Goal: Transaction & Acquisition: Purchase product/service

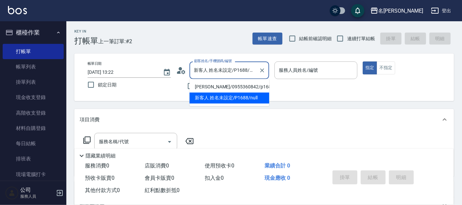
click at [207, 66] on input "新客人 姓名未設定/P1688/null" at bounding box center [224, 70] width 64 height 12
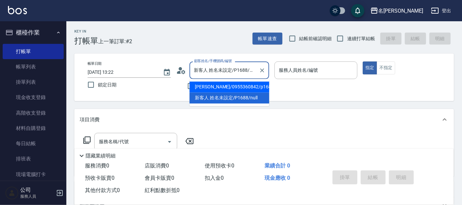
click at [215, 85] on li "[PERSON_NAME]/0955360842/p1688" at bounding box center [229, 87] width 80 height 11
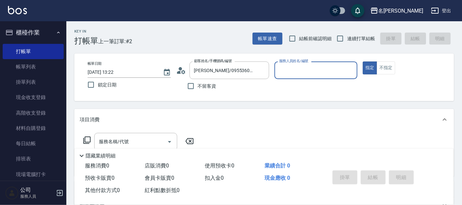
type input "[PERSON_NAME]/0955360842/p1688"
drag, startPoint x: 346, startPoint y: 67, endPoint x: 331, endPoint y: 68, distance: 14.7
click at [345, 67] on div "公司 -100 服務人員姓名/編號" at bounding box center [315, 70] width 83 height 18
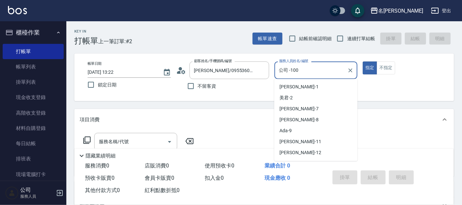
scroll to position [41, 0]
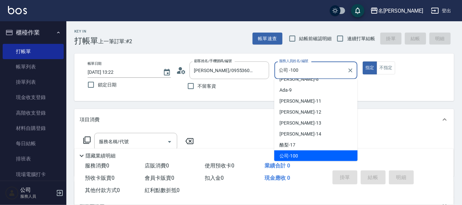
click at [328, 69] on input "公司 -100" at bounding box center [310, 70] width 67 height 12
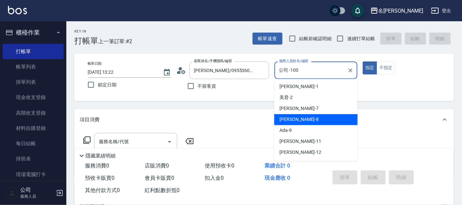
scroll to position [0, 0]
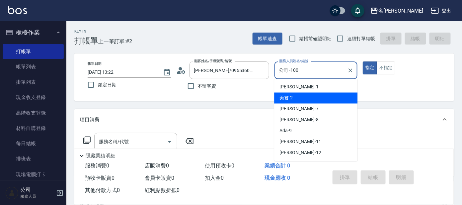
click at [308, 100] on div "美君 -2" at bounding box center [315, 98] width 83 height 11
type input "美君-2"
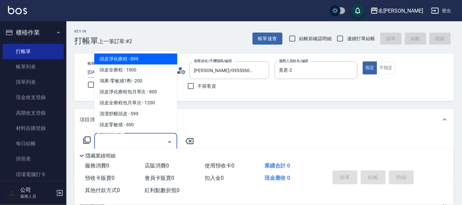
click at [135, 141] on input "服務名稱/代號" at bounding box center [130, 142] width 67 height 12
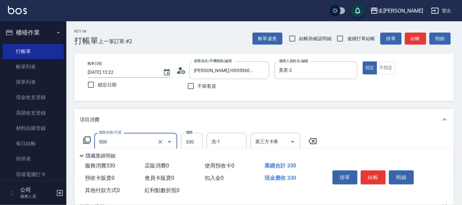
type input "高階洗髮(500)"
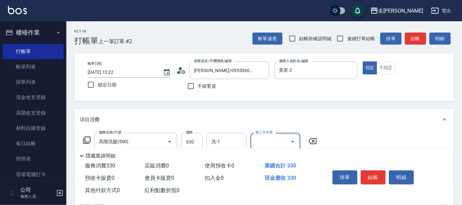
click at [224, 139] on input "洗-1" at bounding box center [227, 142] width 34 height 12
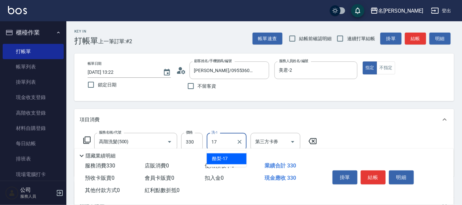
type input "酪梨-17"
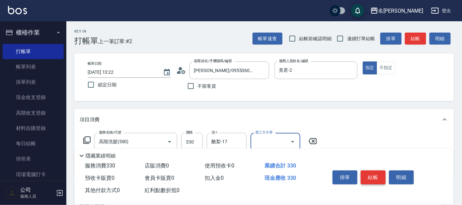
click at [374, 175] on button "結帳" at bounding box center [373, 177] width 25 height 14
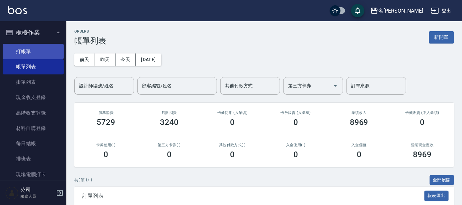
click at [20, 50] on link "打帳單" at bounding box center [33, 51] width 61 height 15
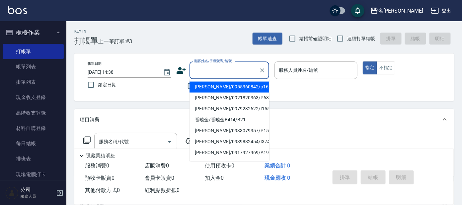
click at [213, 69] on input "顧客姓名/手機號碼/編號" at bounding box center [224, 70] width 64 height 12
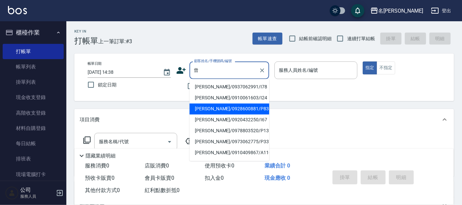
scroll to position [41, 0]
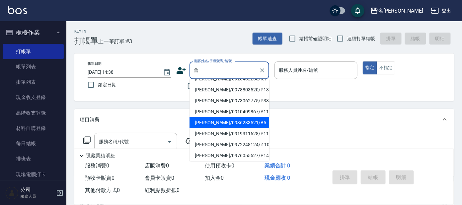
click at [226, 84] on li "[PERSON_NAME]/0920432250/I67" at bounding box center [229, 78] width 80 height 11
type input "[PERSON_NAME]/0920432250/I67"
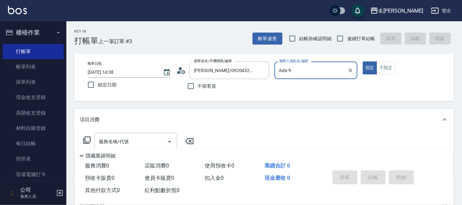
type input "Ada-9"
click at [251, 70] on input "[PERSON_NAME]/0920432250/I67" at bounding box center [224, 70] width 64 height 12
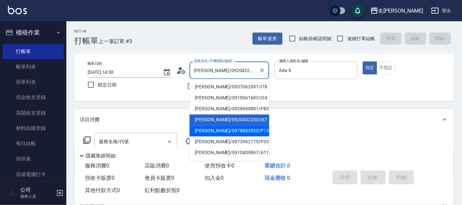
scroll to position [41, 0]
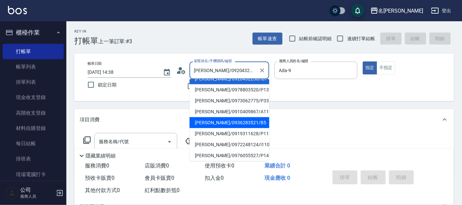
click at [228, 125] on li "[PERSON_NAME]/0936283521/B5" at bounding box center [229, 122] width 80 height 11
type input "[PERSON_NAME]/0936283521/B5"
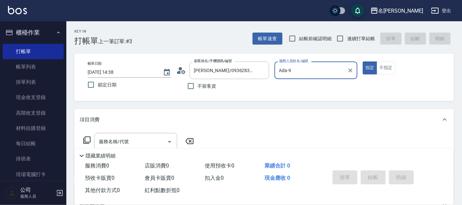
type input "美君-2"
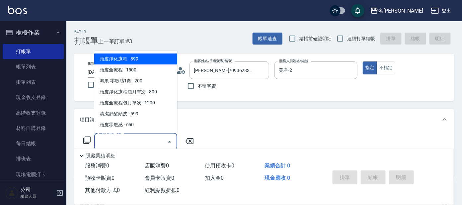
click at [152, 137] on input "服務名稱/代號" at bounding box center [130, 142] width 67 height 12
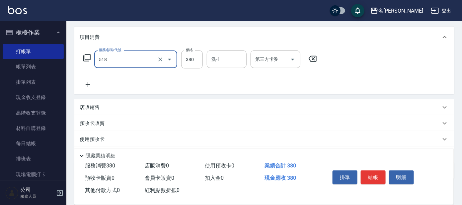
scroll to position [83, 0]
type input "舒壓+洗髮+養髮(518)"
click at [87, 85] on icon at bounding box center [88, 84] width 17 height 8
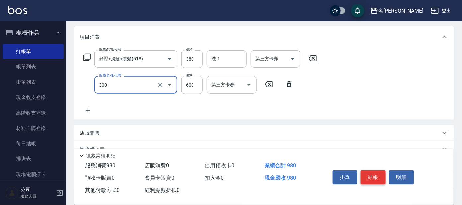
type input "剪髮 講師級設計師(300)"
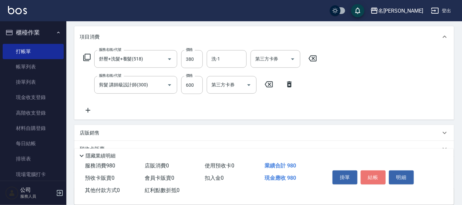
click at [377, 177] on button "結帳" at bounding box center [373, 177] width 25 height 14
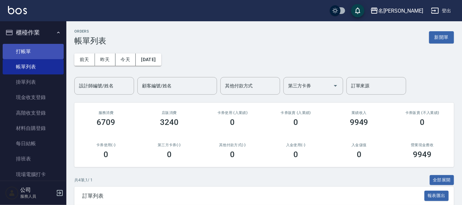
click at [34, 50] on link "打帳單" at bounding box center [33, 51] width 61 height 15
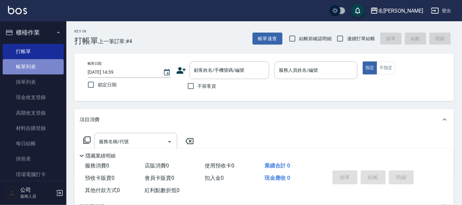
click at [38, 70] on link "帳單列表" at bounding box center [33, 66] width 61 height 15
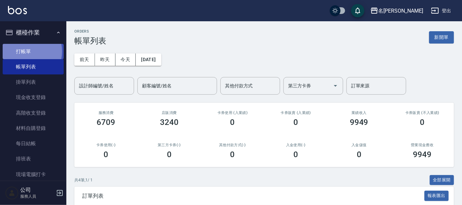
click at [24, 51] on link "打帳單" at bounding box center [33, 51] width 61 height 15
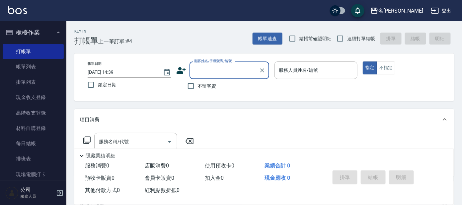
click at [203, 74] on input "顧客姓名/手機號碼/編號" at bounding box center [224, 70] width 64 height 12
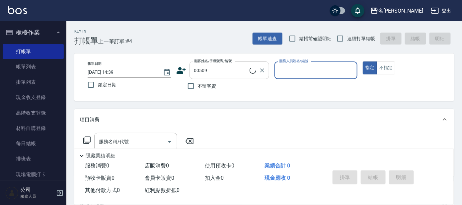
type input "[PERSON_NAME]/0952718614/00509"
type input "美君-2"
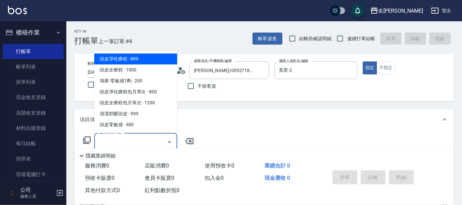
click at [146, 145] on input "服務名稱/代號" at bounding box center [130, 142] width 67 height 12
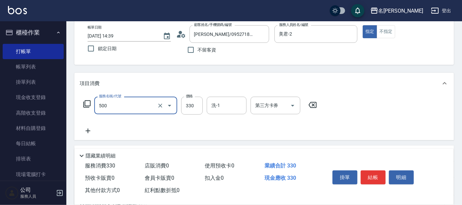
scroll to position [83, 0]
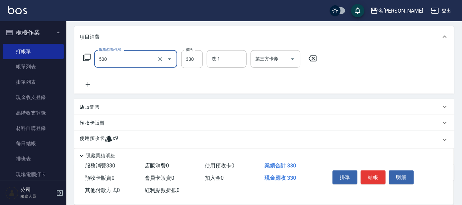
type input "高階洗髮(500)"
click at [99, 138] on p "使用預收卡" at bounding box center [92, 140] width 25 height 10
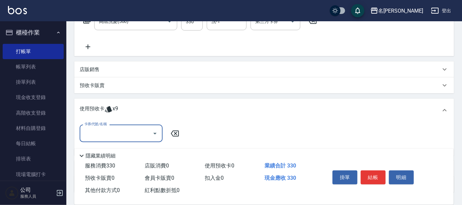
scroll to position [169, 0]
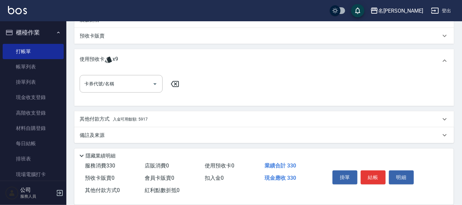
click at [142, 119] on span "入金可用餘額: 5917" at bounding box center [130, 119] width 35 height 5
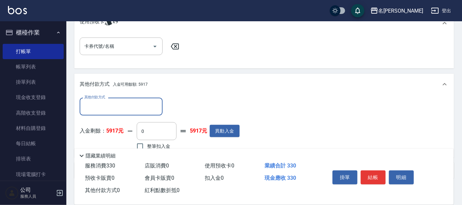
scroll to position [240, 0]
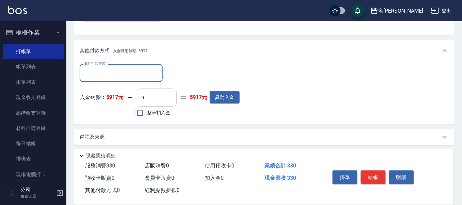
click at [147, 111] on input "整筆扣入金" at bounding box center [140, 113] width 14 height 14
checkbox input "true"
type input "330"
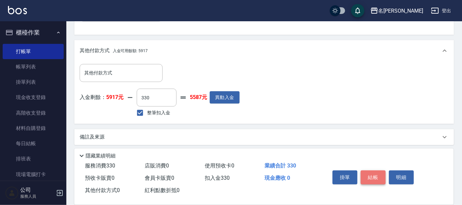
click at [372, 178] on button "結帳" at bounding box center [373, 177] width 25 height 14
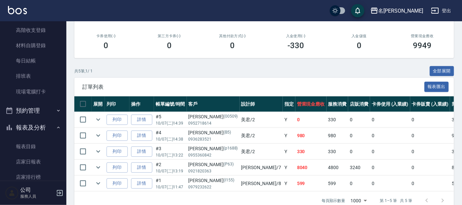
scroll to position [124, 0]
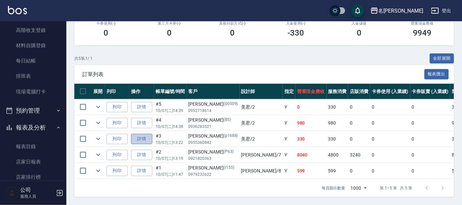
click at [141, 135] on link "詳情" at bounding box center [141, 139] width 21 height 10
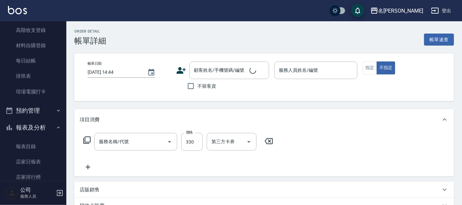
type input "[DATE] 13:22"
type input "美君-2"
type input "高階洗髮(500)"
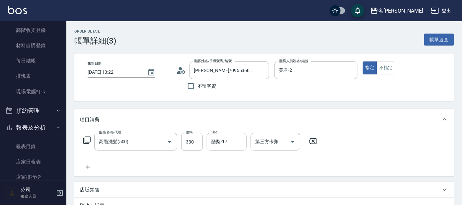
type input "[PERSON_NAME]/0955360842/p1688"
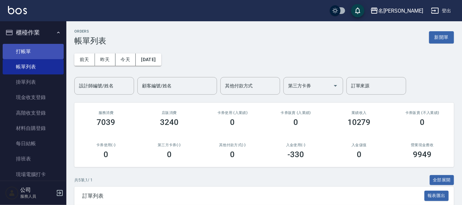
click at [42, 46] on link "打帳單" at bounding box center [33, 51] width 61 height 15
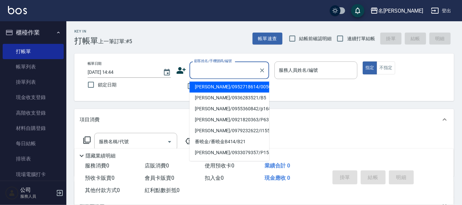
click at [219, 70] on input "顧客姓名/手機號碼/編號" at bounding box center [224, 70] width 64 height 12
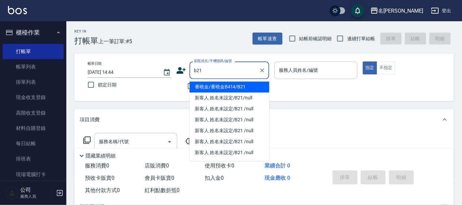
click at [245, 85] on li "番曉金/番曉金B414/B21" at bounding box center [229, 87] width 80 height 11
type input "番曉金/番曉金B414/B21"
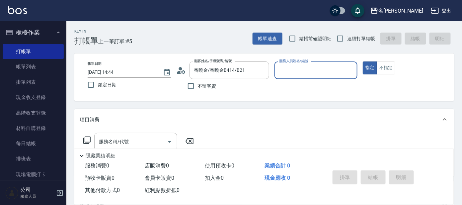
type input "美君-2"
click at [325, 68] on input "美君-2" at bounding box center [310, 70] width 67 height 12
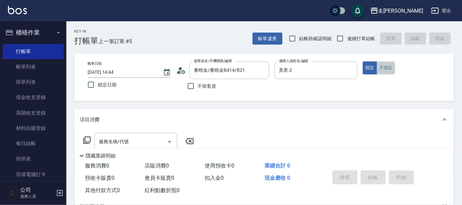
click at [383, 69] on button "不指定" at bounding box center [385, 67] width 19 height 13
click at [151, 138] on input "服務名稱/代號" at bounding box center [130, 142] width 67 height 12
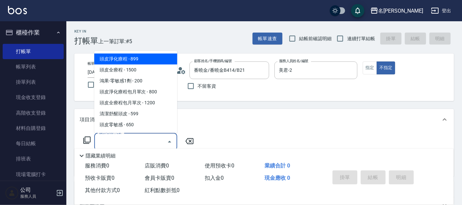
click at [169, 54] on span "頭皮淨化療程 - 899" at bounding box center [135, 58] width 83 height 11
type input "頭皮淨化療程(101)"
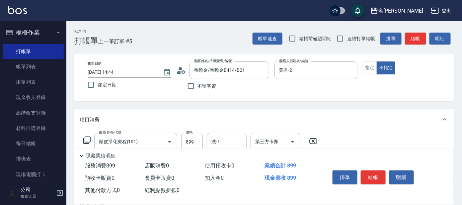
click at [88, 135] on div "服務名稱/代號 頭皮淨化療程(101) 服務名稱/代號 價格 899 價格 洗-1 洗-1 第三方卡券 第三方卡券" at bounding box center [200, 142] width 241 height 18
click at [87, 140] on icon at bounding box center [87, 140] width 8 height 8
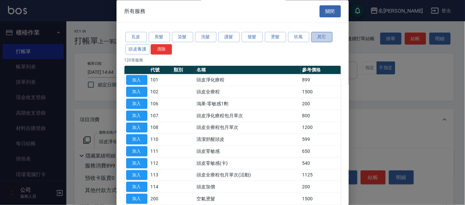
click at [321, 35] on button "其它" at bounding box center [321, 37] width 21 height 10
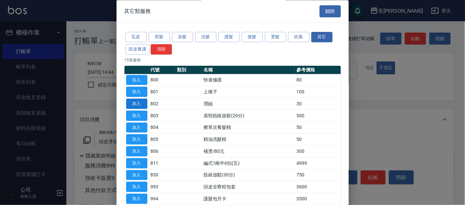
click at [135, 101] on button "加入" at bounding box center [136, 104] width 21 height 10
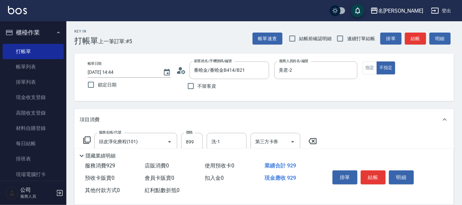
scroll to position [83, 0]
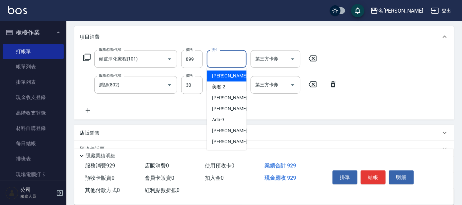
click at [229, 57] on input "洗-1" at bounding box center [227, 59] width 34 height 12
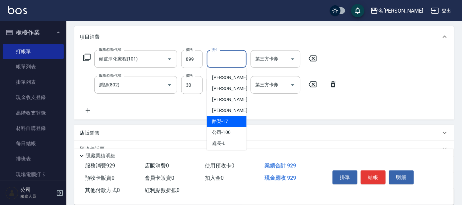
scroll to position [55, 0]
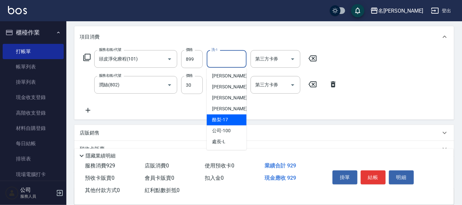
drag, startPoint x: 231, startPoint y: 115, endPoint x: 229, endPoint y: 82, distance: 33.2
click at [231, 113] on ul "[PERSON_NAME] -1 美君 -2 小鳳 -7 [PERSON_NAME] -8 Ada -9 [PERSON_NAME] -11 云潔 -12 […" at bounding box center [227, 109] width 40 height 82
click at [232, 121] on div "酪梨 -17" at bounding box center [227, 119] width 40 height 11
type input "酪梨-17"
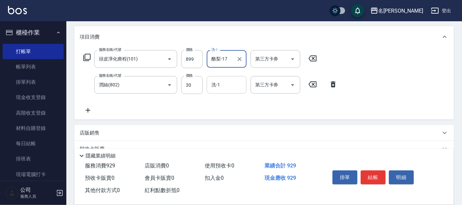
click at [233, 83] on input "洗-1" at bounding box center [227, 85] width 34 height 12
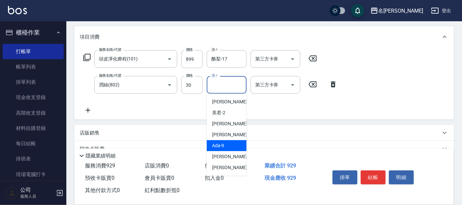
scroll to position [41, 0]
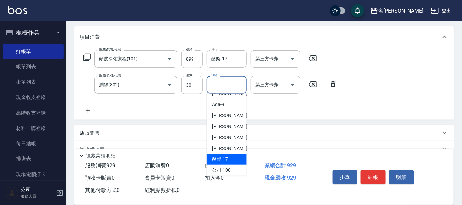
click at [229, 156] on div "酪梨 -17" at bounding box center [227, 159] width 40 height 11
type input "酪梨-17"
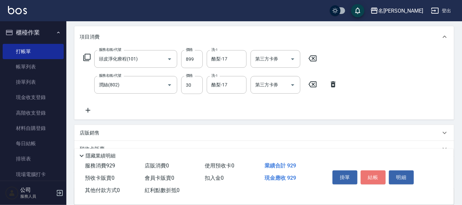
click at [374, 172] on button "結帳" at bounding box center [373, 177] width 25 height 14
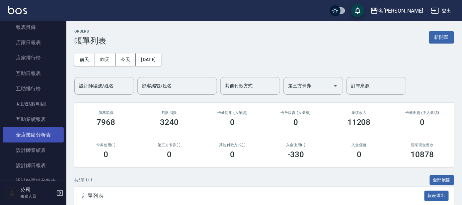
scroll to position [207, 0]
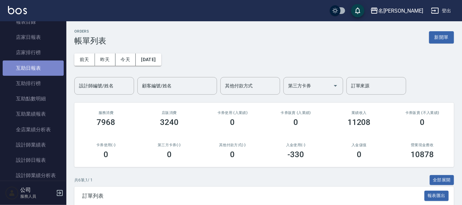
click at [39, 63] on link "互助日報表" at bounding box center [33, 67] width 61 height 15
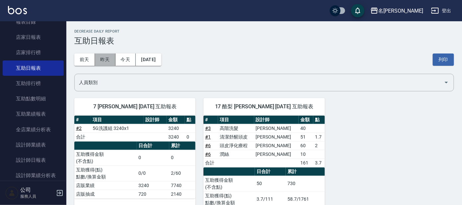
click at [101, 56] on button "昨天" at bounding box center [105, 59] width 21 height 12
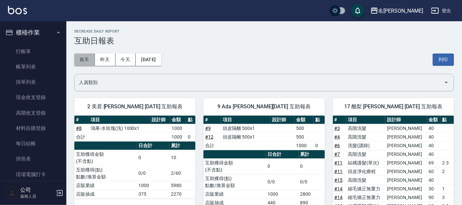
click at [83, 58] on button "前天" at bounding box center [84, 59] width 21 height 12
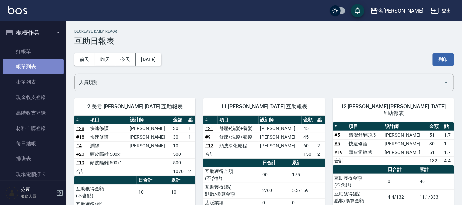
click at [38, 66] on link "帳單列表" at bounding box center [33, 66] width 61 height 15
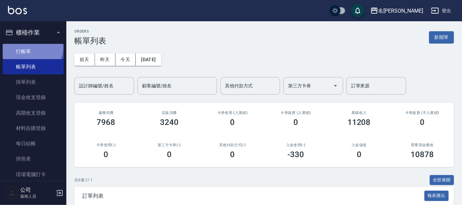
click at [29, 46] on link "打帳單" at bounding box center [33, 51] width 61 height 15
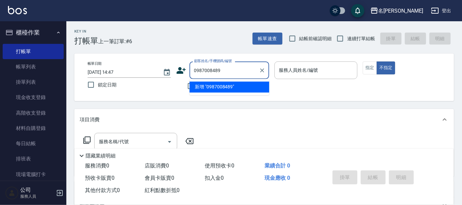
type input "0987008489"
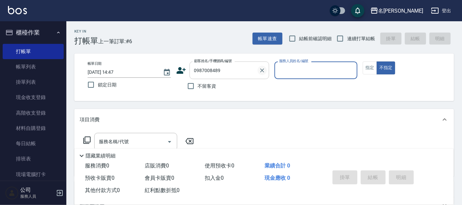
click at [260, 69] on icon "Clear" at bounding box center [262, 70] width 7 height 7
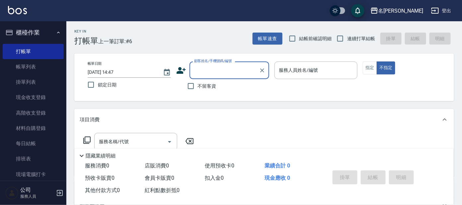
click at [244, 69] on input "顧客姓名/手機號碼/編號" at bounding box center [224, 70] width 64 height 12
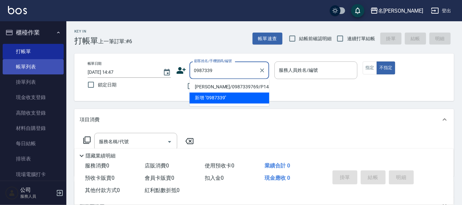
type input "0987339"
click at [38, 64] on link "帳單列表" at bounding box center [33, 66] width 61 height 15
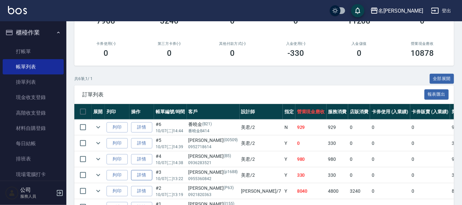
scroll to position [124, 0]
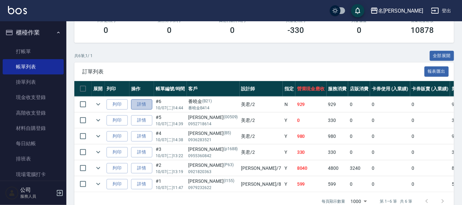
click at [144, 104] on link "詳情" at bounding box center [141, 104] width 21 height 10
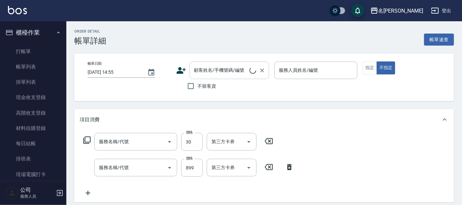
type input "[DATE] 14:44"
type input "美君-2"
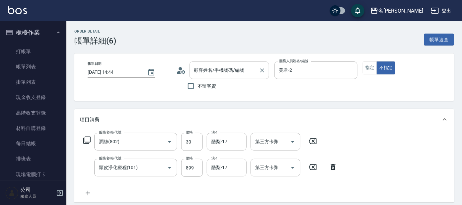
type input "潤絲(802)"
type input "頭皮淨化療程(101)"
type input "番曉金/番曉金B414/B21"
drag, startPoint x: 261, startPoint y: 69, endPoint x: 237, endPoint y: 70, distance: 24.2
click at [261, 69] on icon "Clear" at bounding box center [262, 70] width 4 height 4
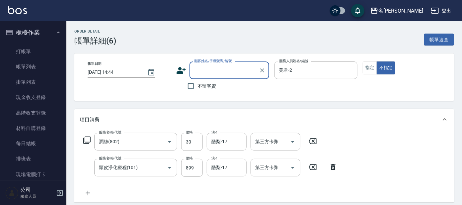
click at [237, 69] on input "顧客姓名/手機號碼/編號" at bounding box center [224, 70] width 64 height 12
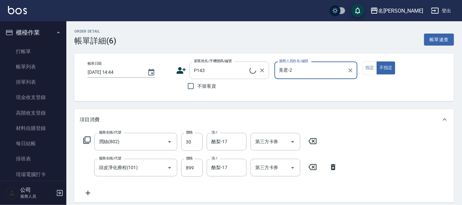
click at [228, 64] on input "P143" at bounding box center [220, 70] width 57 height 12
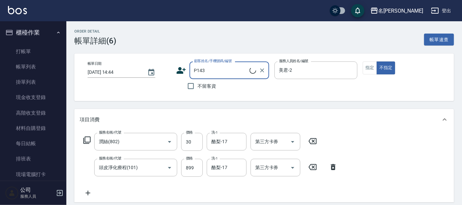
type input "[PERSON_NAME]/0987339769/P143"
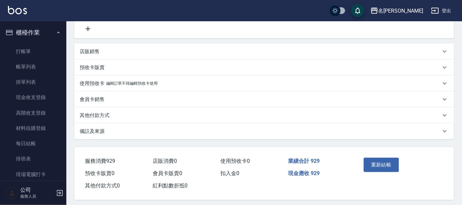
scroll to position [166, 0]
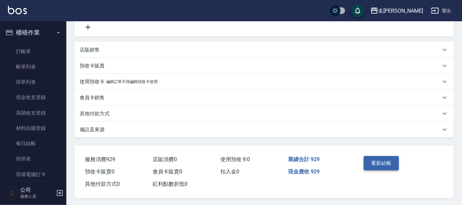
click at [393, 161] on button "重新結帳" at bounding box center [381, 163] width 35 height 14
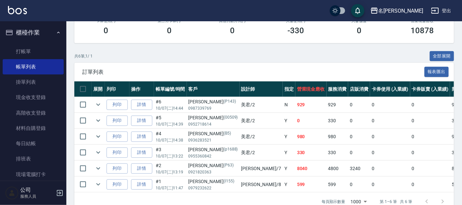
scroll to position [124, 0]
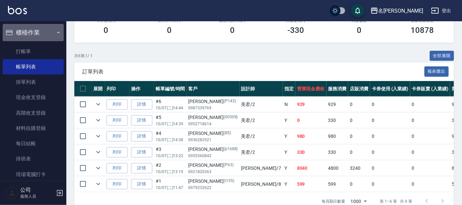
click at [46, 33] on button "櫃檯作業" at bounding box center [33, 32] width 61 height 17
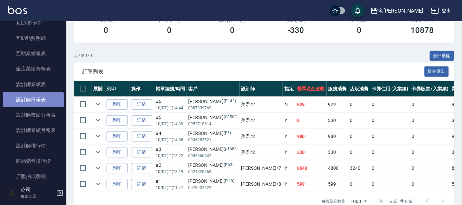
click at [44, 97] on link "設計師日報表" at bounding box center [33, 99] width 61 height 15
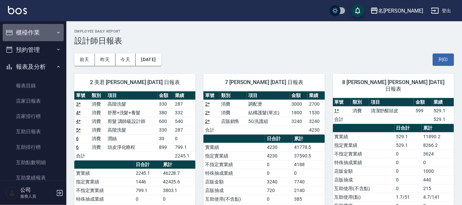
click at [44, 30] on button "櫃檯作業" at bounding box center [33, 32] width 61 height 17
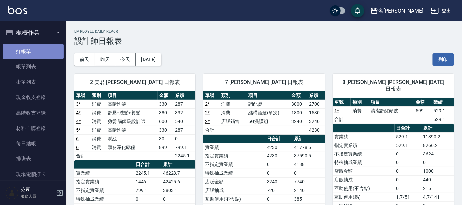
click at [36, 48] on link "打帳單" at bounding box center [33, 51] width 61 height 15
